Goal: Transaction & Acquisition: Purchase product/service

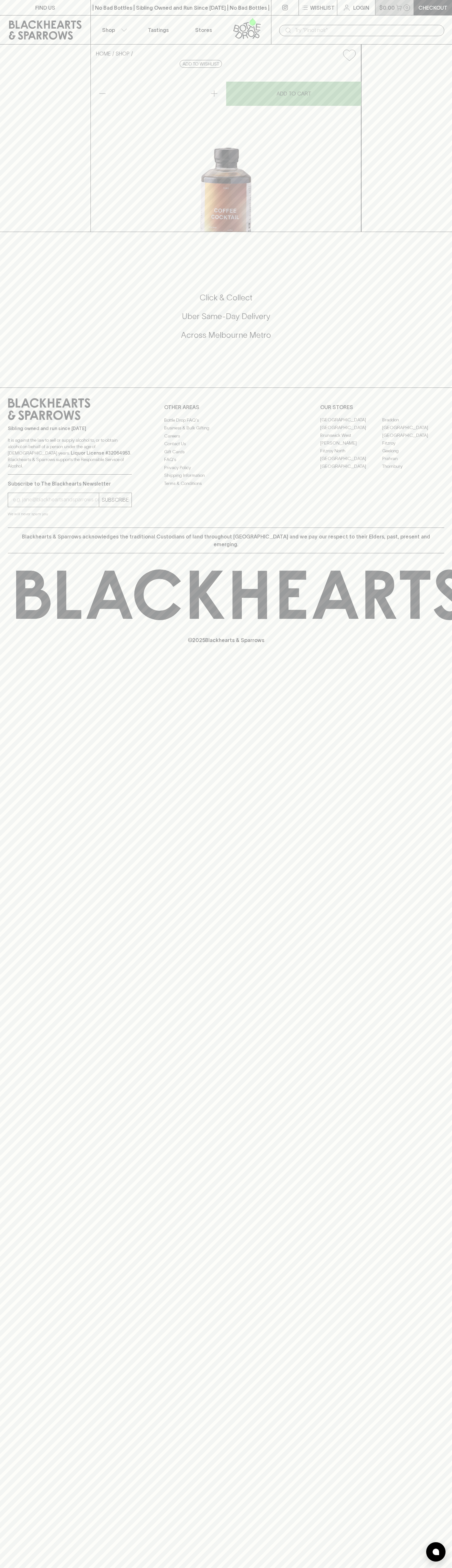
click at [384, 7] on p "$0.00" at bounding box center [386, 7] width 15 height 8
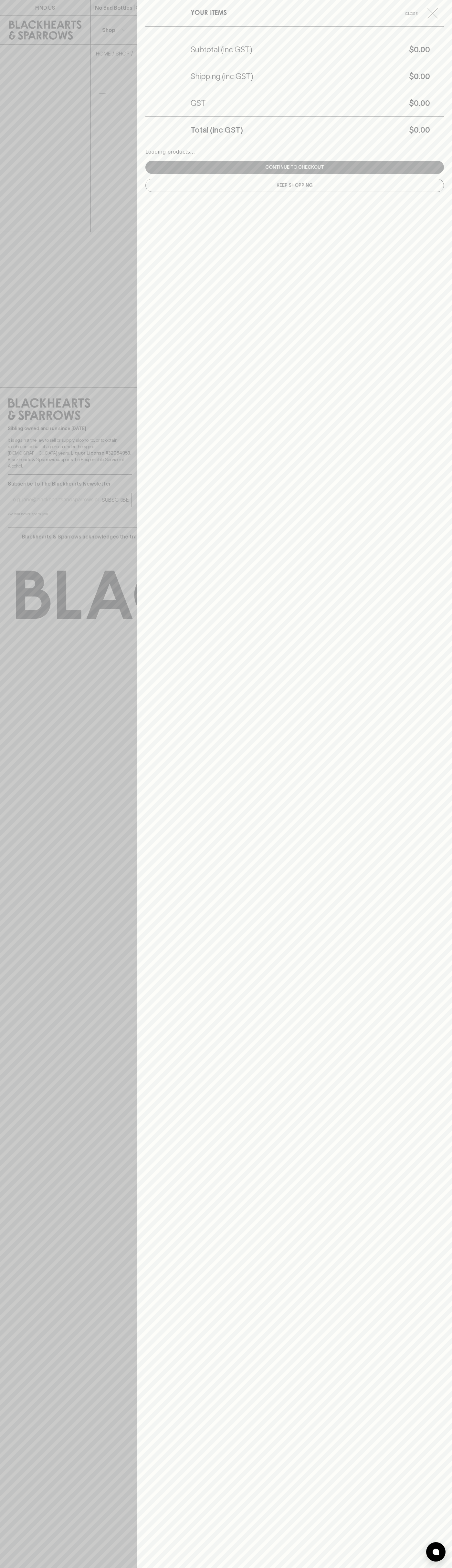
click at [351, 1567] on html "FIND US | No Bad Bottles | Sibling Owned and Run Since 2006 | No Bad Bottles | …" at bounding box center [226, 784] width 452 height 1568
click at [8, 796] on div at bounding box center [226, 784] width 452 height 1568
